Goal: Information Seeking & Learning: Learn about a topic

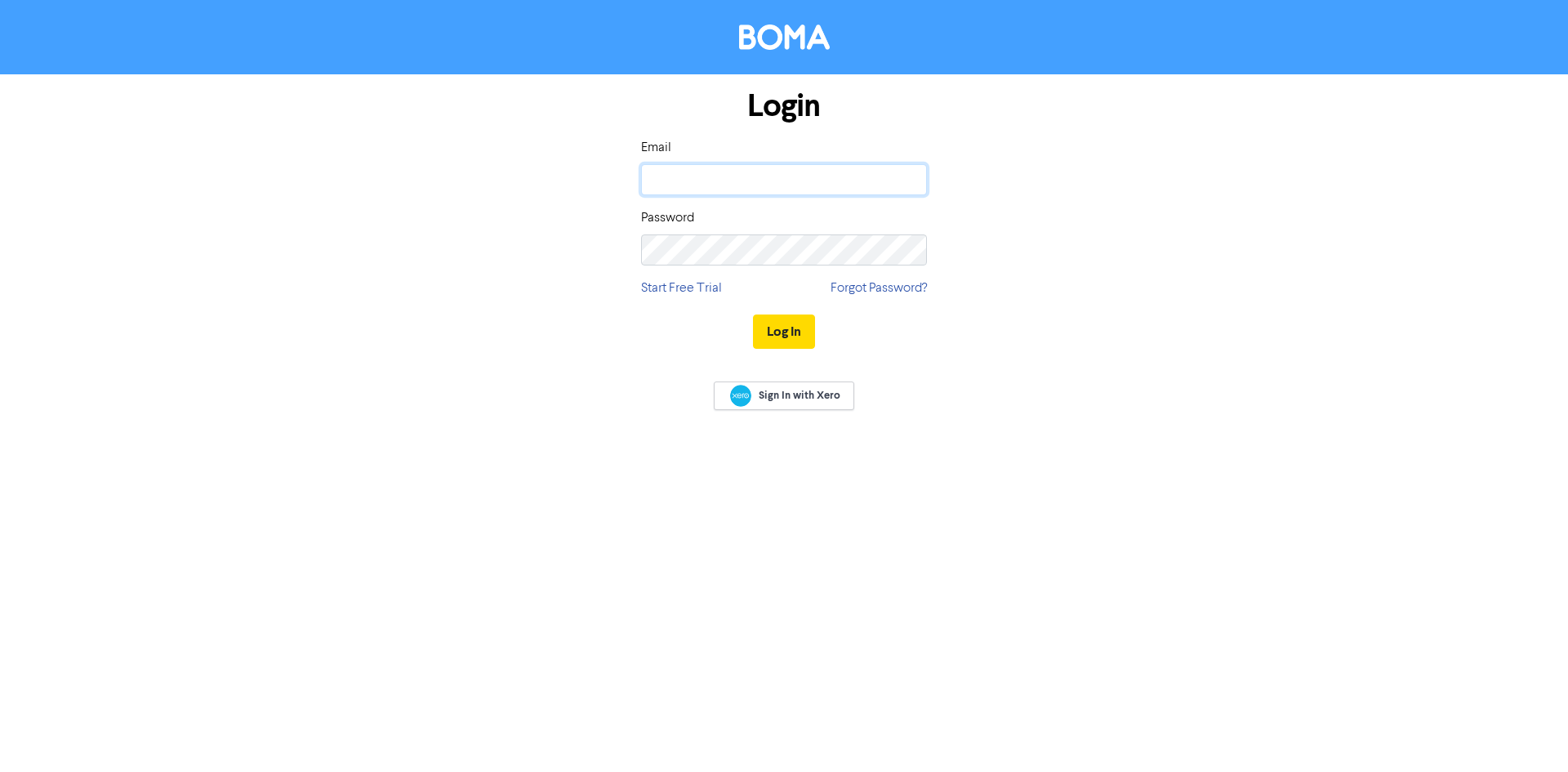
click at [689, 178] on input "email" at bounding box center [784, 180] width 286 height 31
type input "christinehutchby@gmail.com"
drag, startPoint x: 872, startPoint y: 189, endPoint x: 648, endPoint y: 191, distance: 224.0
click at [648, 191] on input "christinehutchby@gmail.com" at bounding box center [784, 180] width 286 height 31
click at [718, 188] on input "email" at bounding box center [784, 180] width 286 height 31
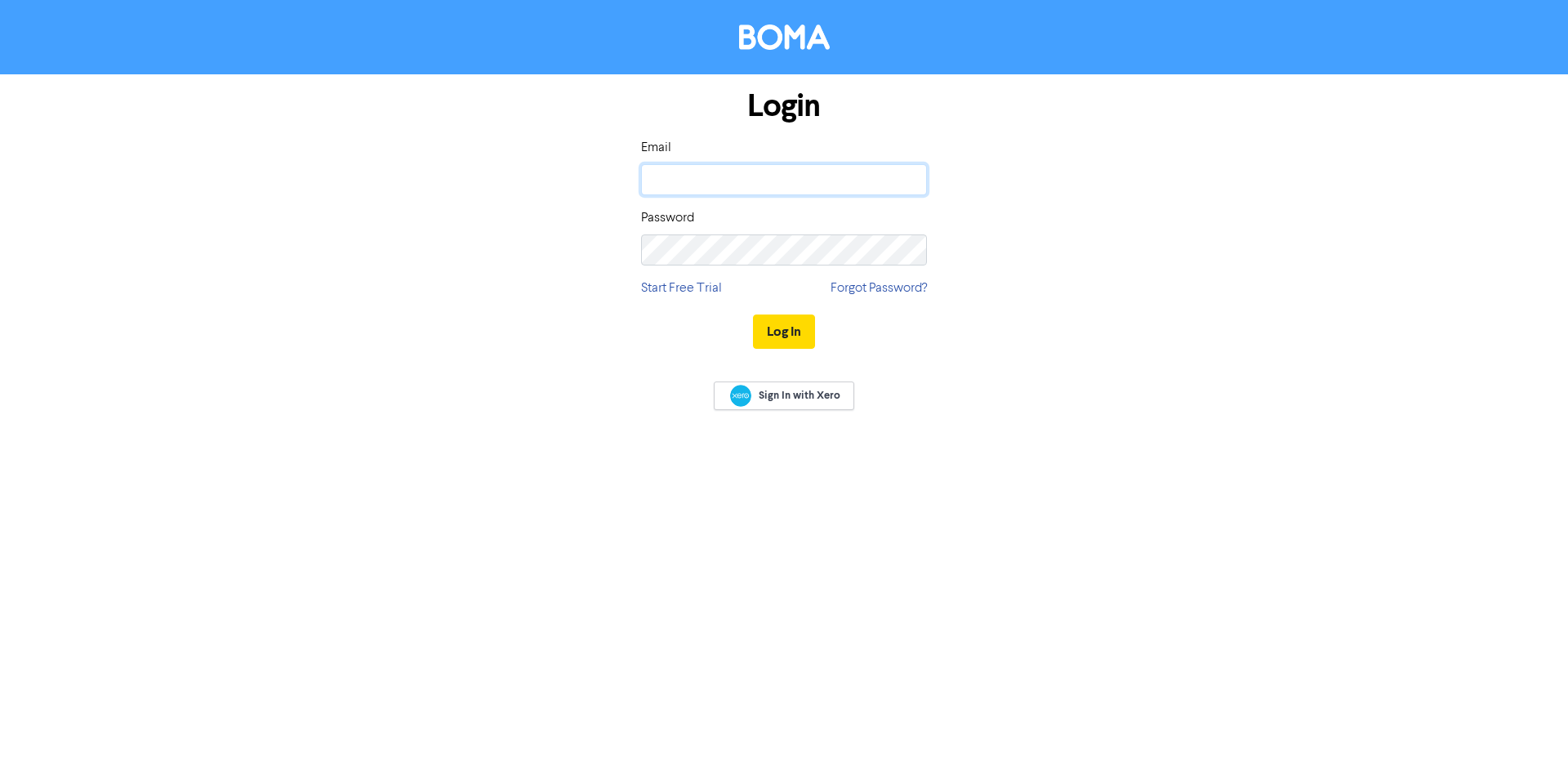
type input "christine.hutchby@chestergrey.co.nz"
click at [774, 333] on button "Log In" at bounding box center [784, 332] width 62 height 35
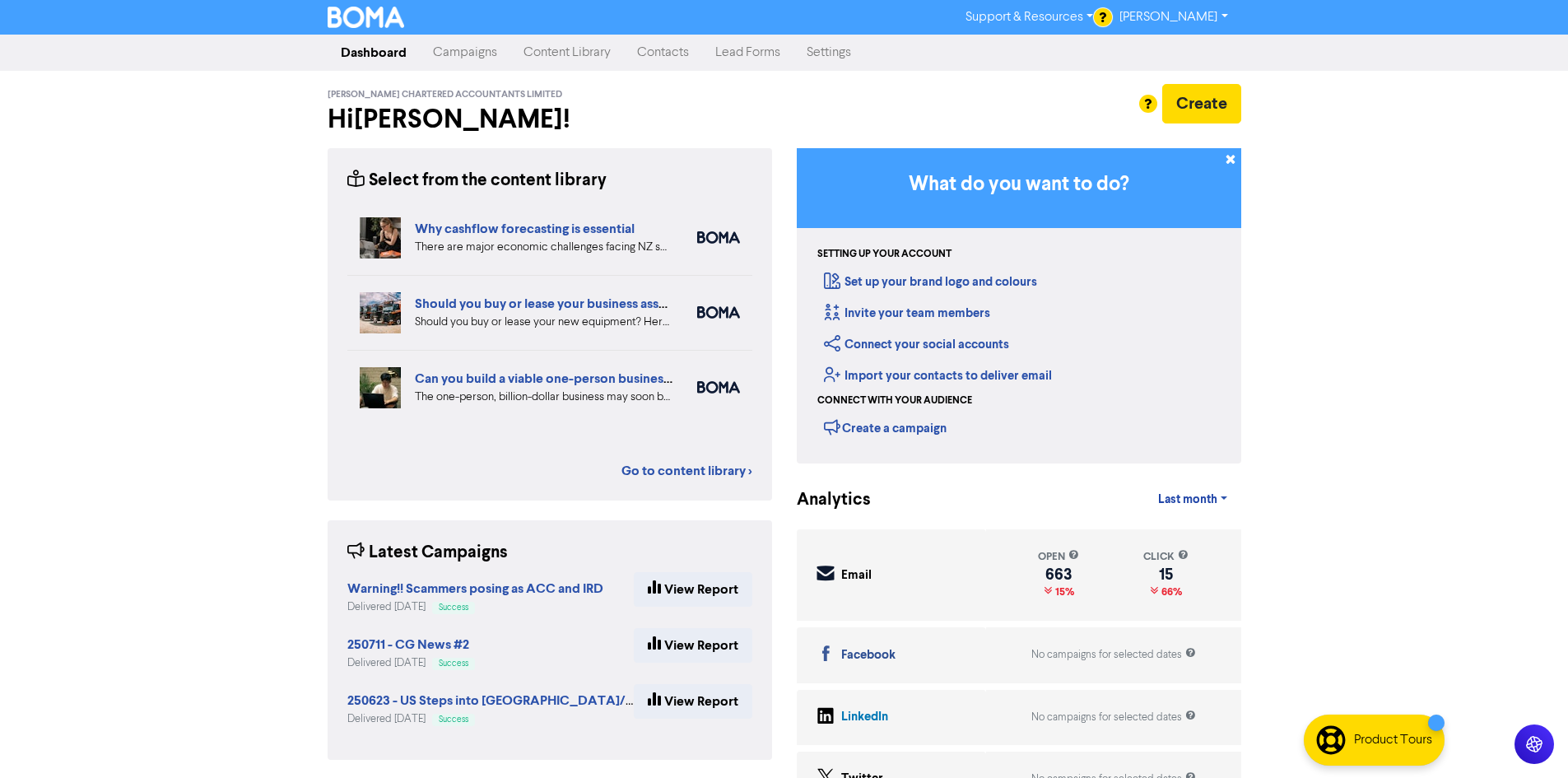
scroll to position [83, 0]
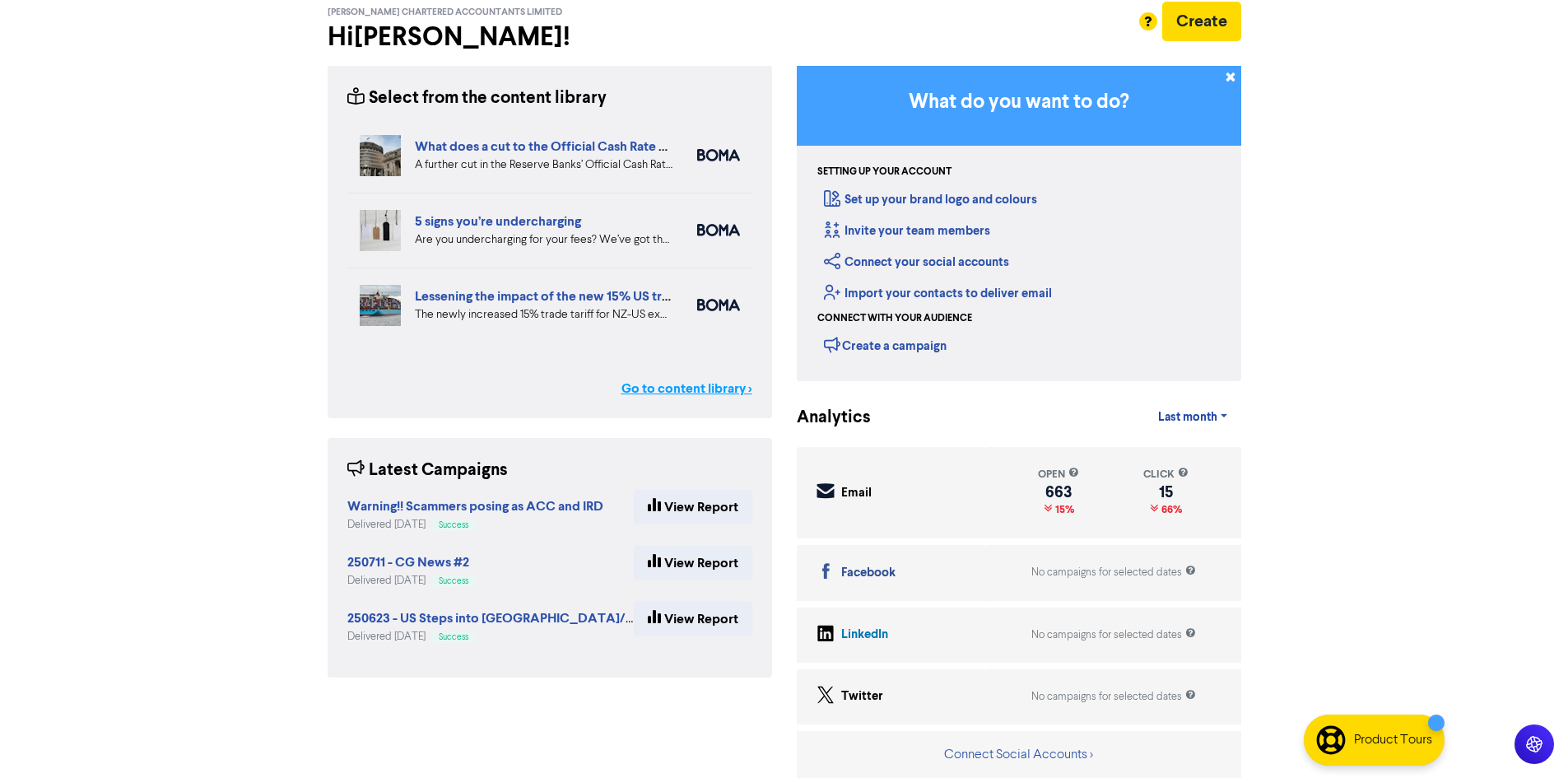
click at [680, 389] on link "Go to content library >" at bounding box center [687, 389] width 131 height 20
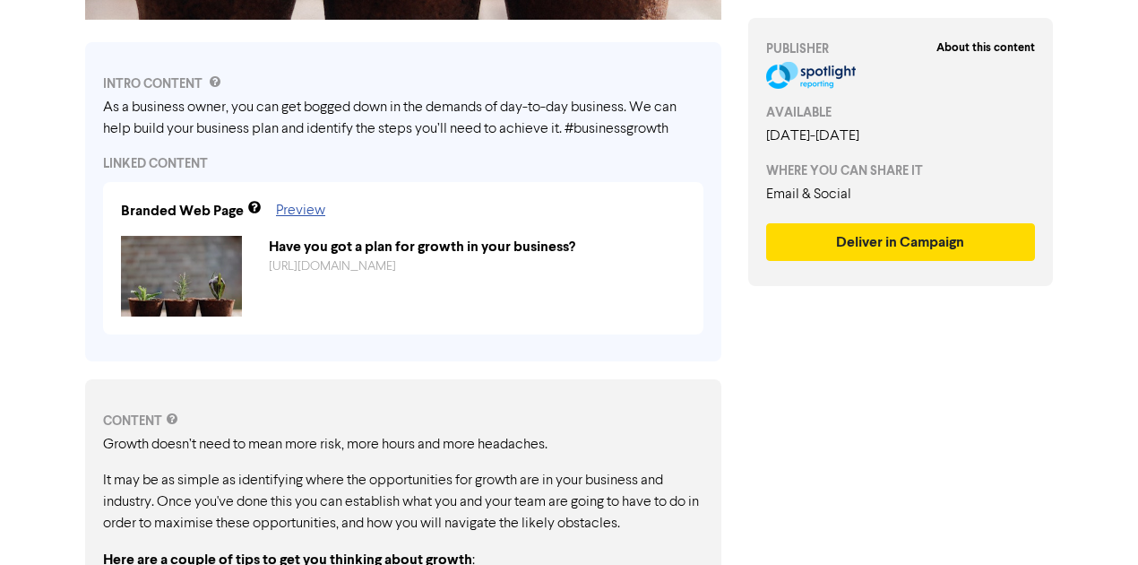
scroll to position [890, 0]
